Goal: Go to known website: Access a specific website the user already knows

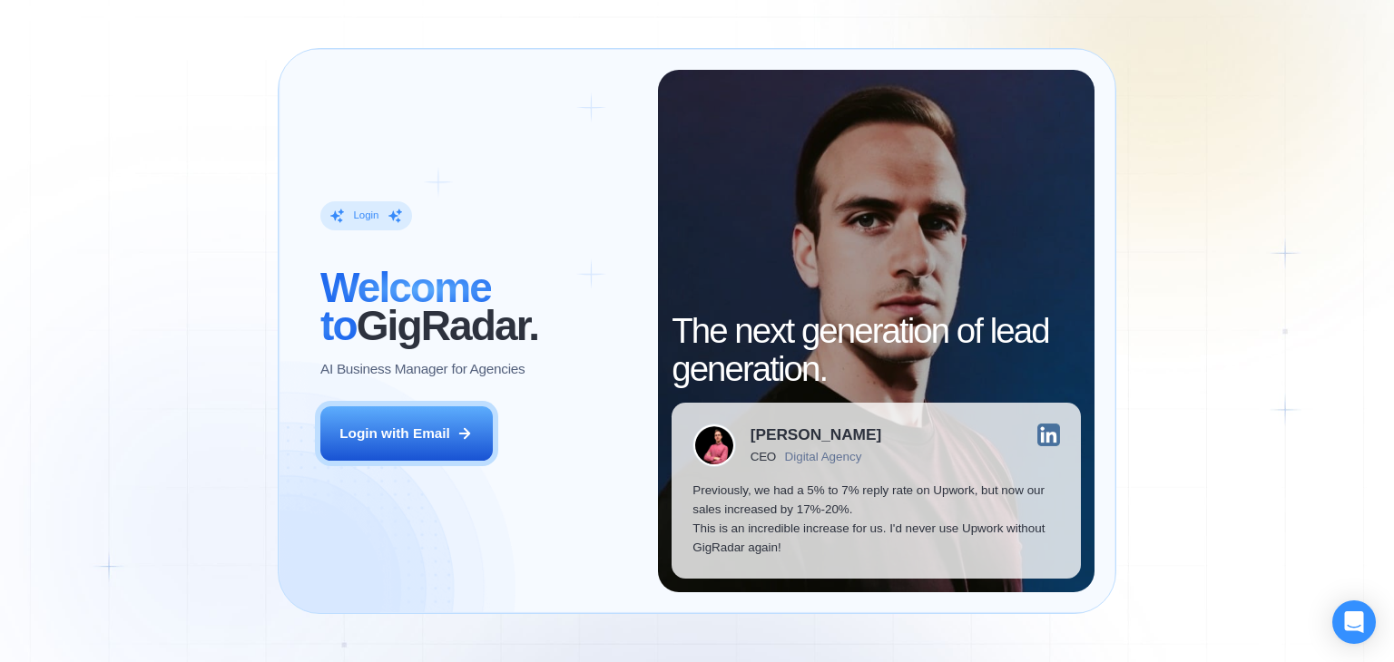
click at [460, 427] on icon at bounding box center [464, 434] width 16 height 16
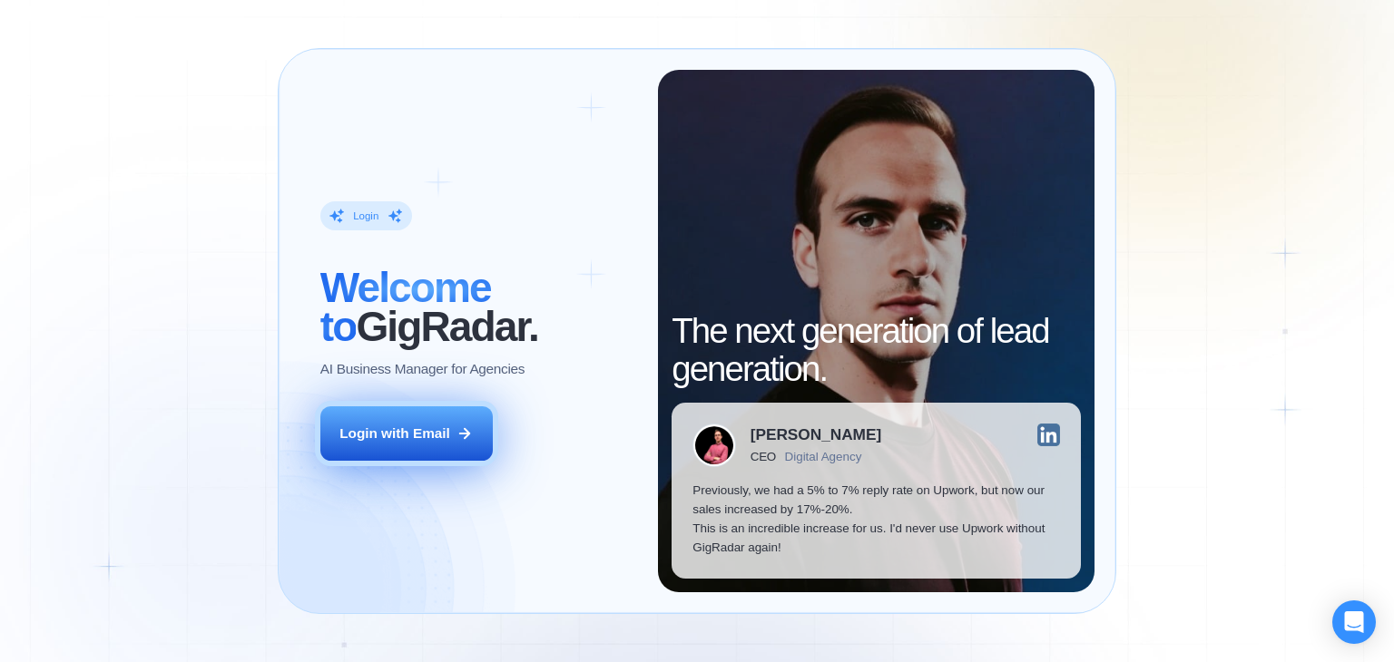
click at [390, 430] on div "Login with Email" at bounding box center [394, 433] width 111 height 19
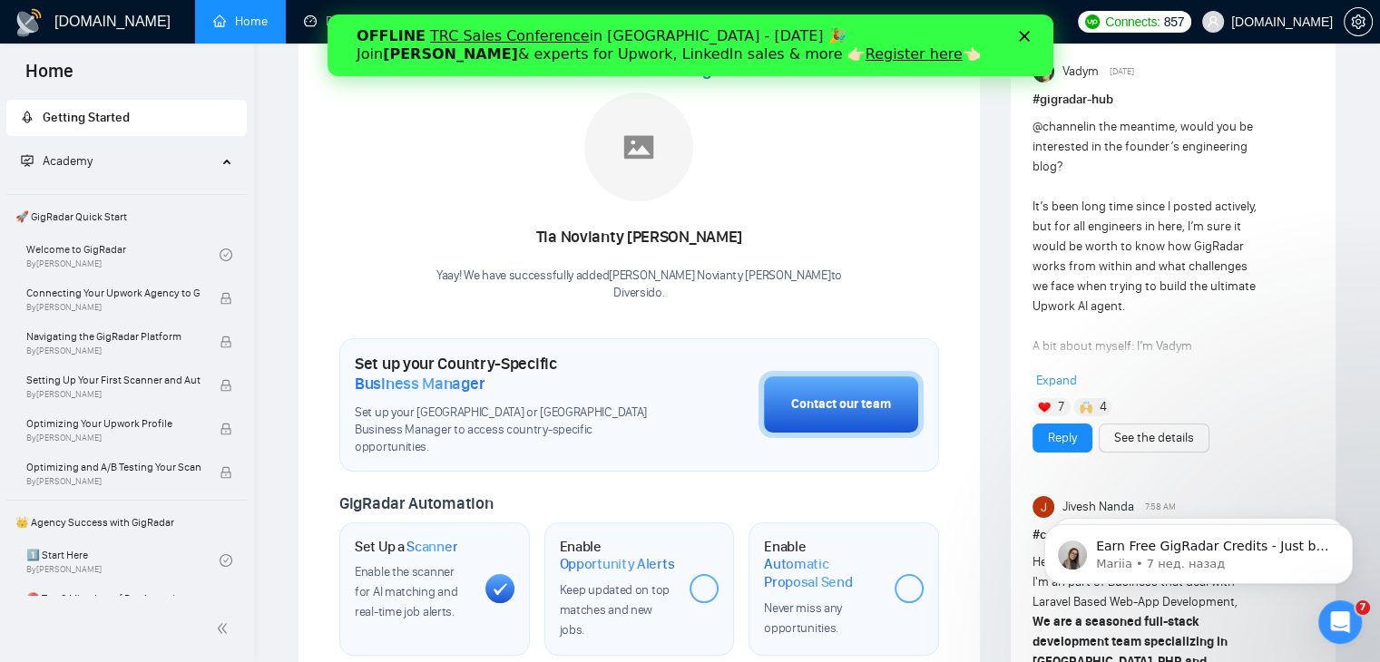
scroll to position [272, 0]
